Goal: Find contact information: Find contact information

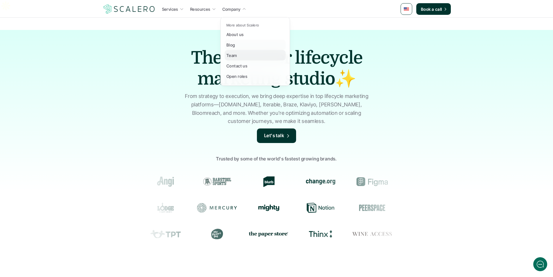
click at [232, 57] on p "Team" at bounding box center [231, 55] width 11 height 6
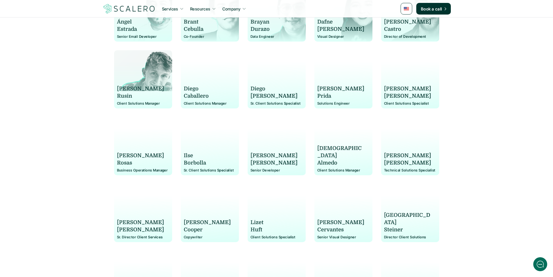
scroll to position [406, 0]
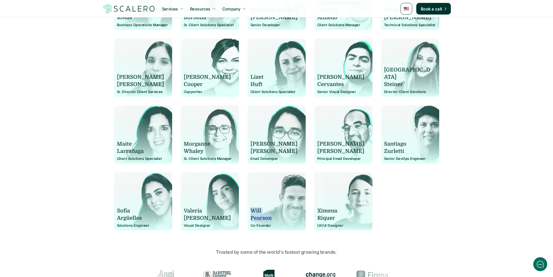
drag, startPoint x: 271, startPoint y: 205, endPoint x: 251, endPoint y: 192, distance: 23.6
click at [251, 192] on div "[PERSON_NAME] Co-Founder" at bounding box center [276, 204] width 52 height 46
copy div "[PERSON_NAME]"
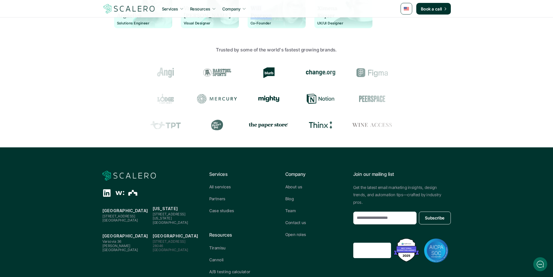
scroll to position [652, 0]
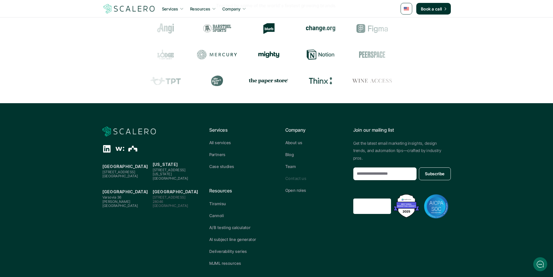
click at [294, 175] on p "Contact us" at bounding box center [295, 178] width 21 height 6
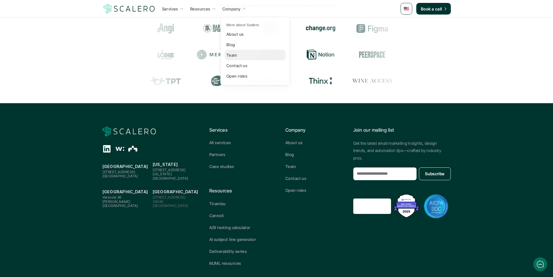
click at [233, 55] on p "Team" at bounding box center [231, 55] width 11 height 6
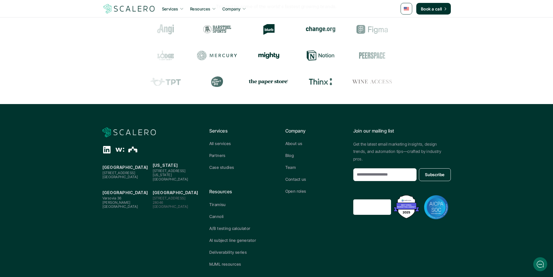
scroll to position [652, 0]
